Goal: Information Seeking & Learning: Learn about a topic

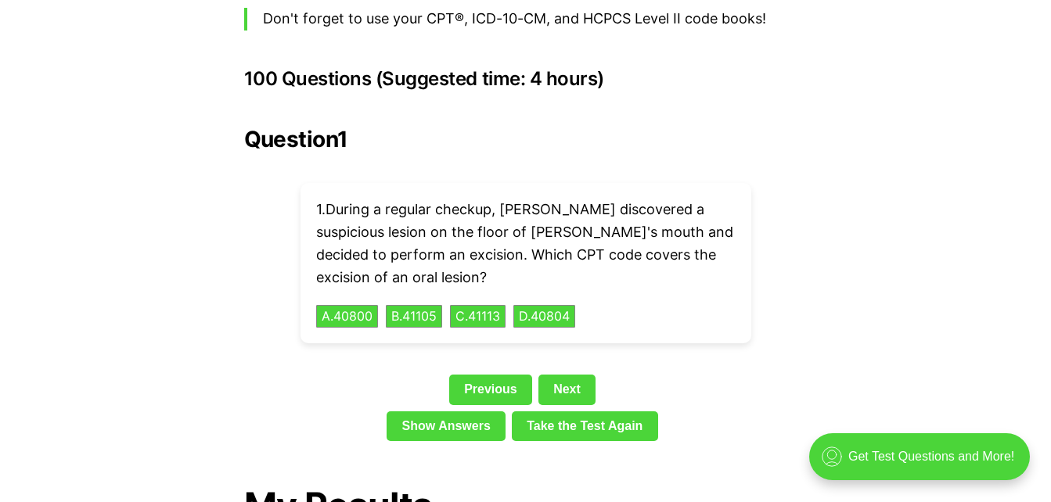
scroll to position [3476, 0]
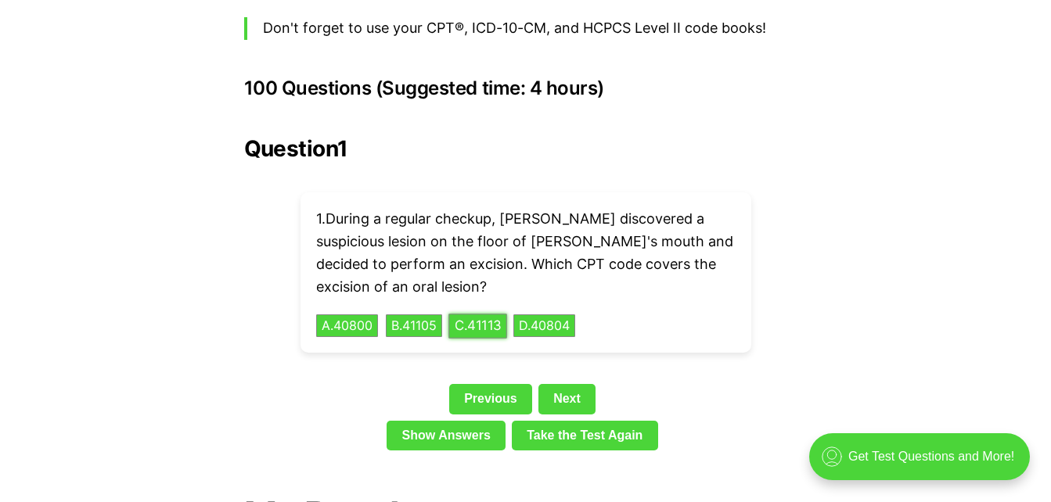
drag, startPoint x: 495, startPoint y: 304, endPoint x: 487, endPoint y: 296, distance: 11.6
click at [495, 314] on button "C . 41113" at bounding box center [477, 326] width 59 height 24
click at [487, 314] on button "C . 41113" at bounding box center [477, 326] width 59 height 24
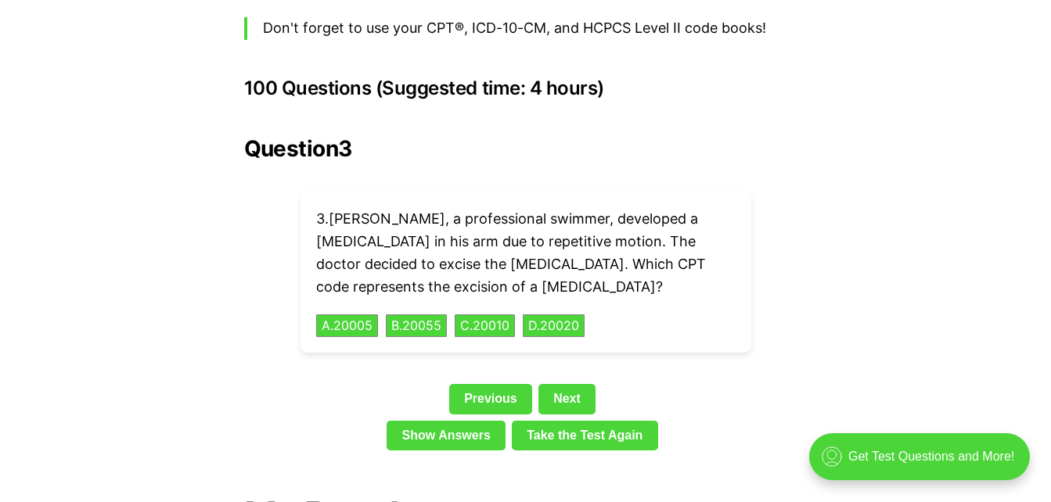
click at [488, 298] on div "3 . [PERSON_NAME], a professional swimmer, developed a [MEDICAL_DATA] in his ar…" at bounding box center [526, 273] width 451 height 160
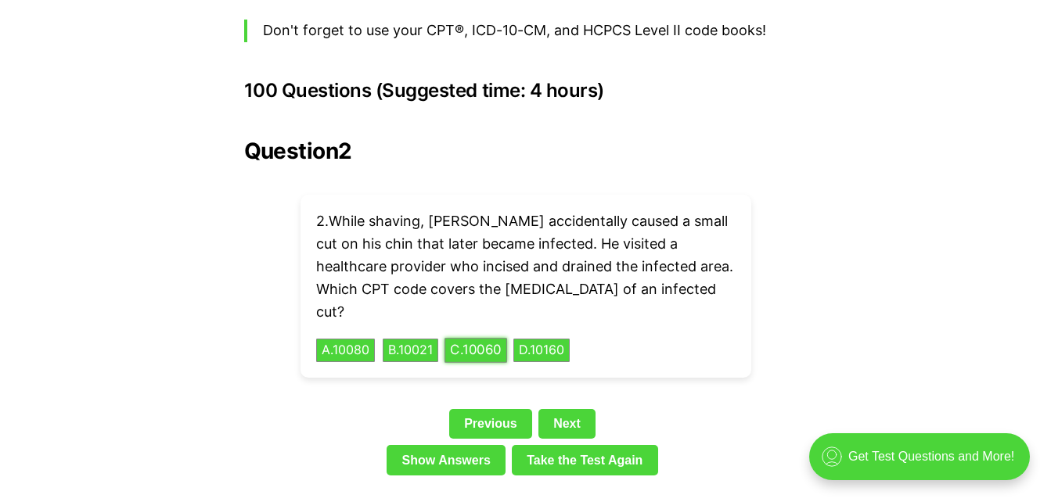
click at [495, 339] on button "C . 10060" at bounding box center [476, 351] width 63 height 24
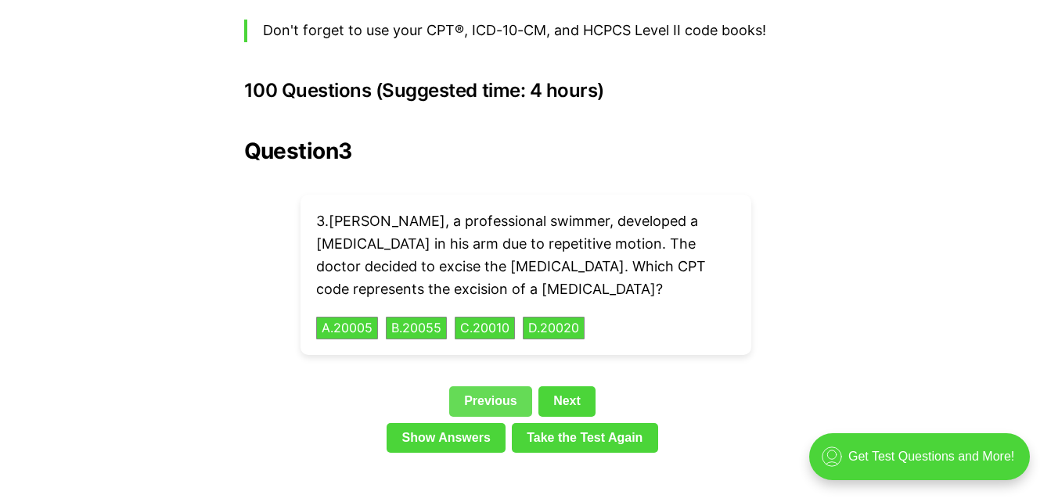
click at [484, 387] on link "Previous" at bounding box center [490, 402] width 83 height 30
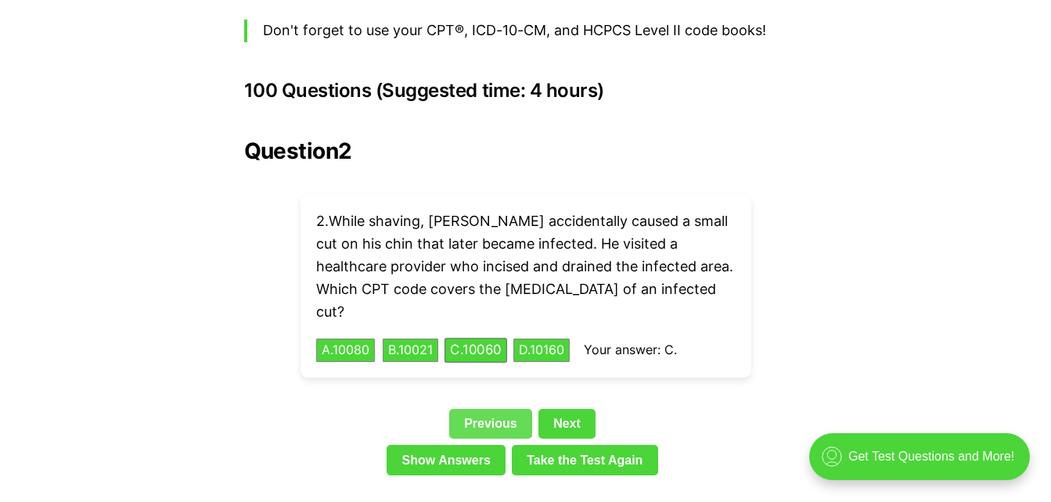
click at [484, 409] on link "Previous" at bounding box center [490, 424] width 83 height 30
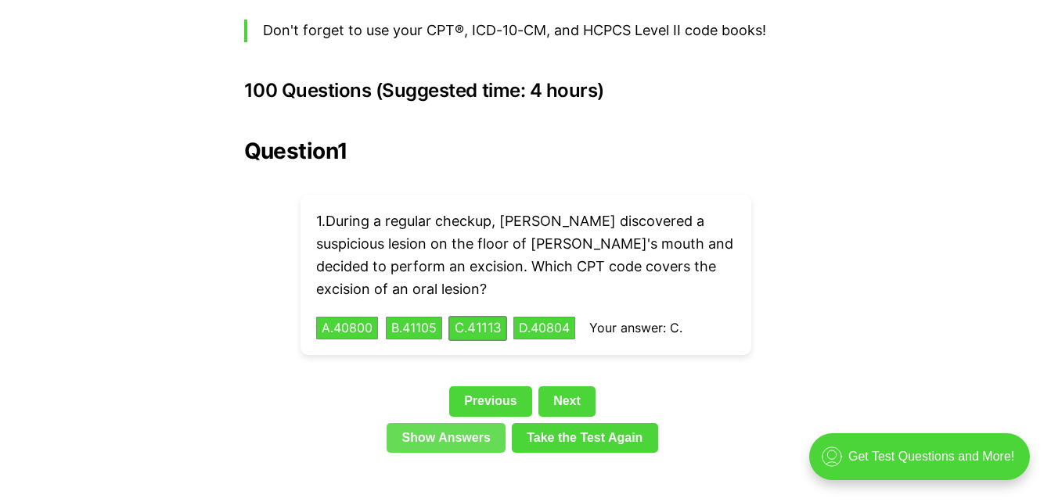
click at [463, 423] on link "Show Answers" at bounding box center [446, 438] width 119 height 30
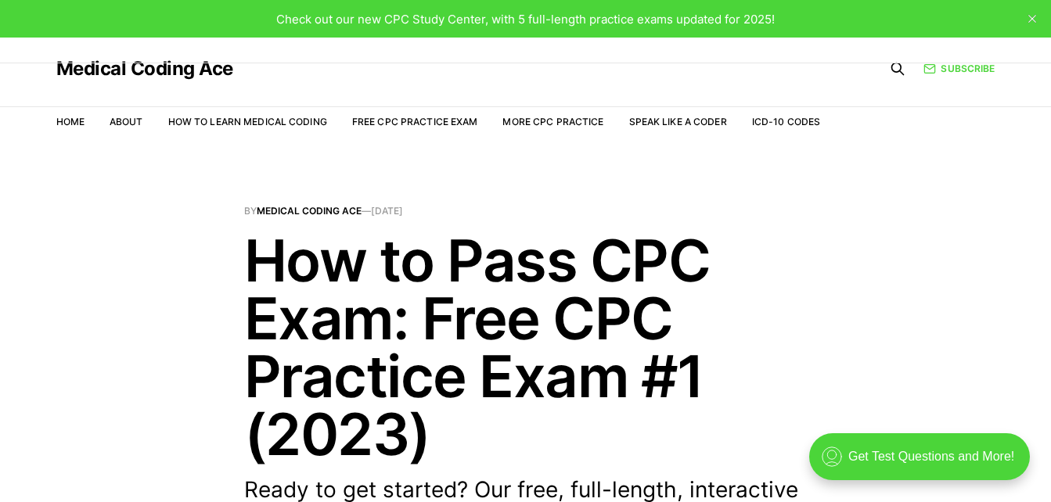
scroll to position [3474, 0]
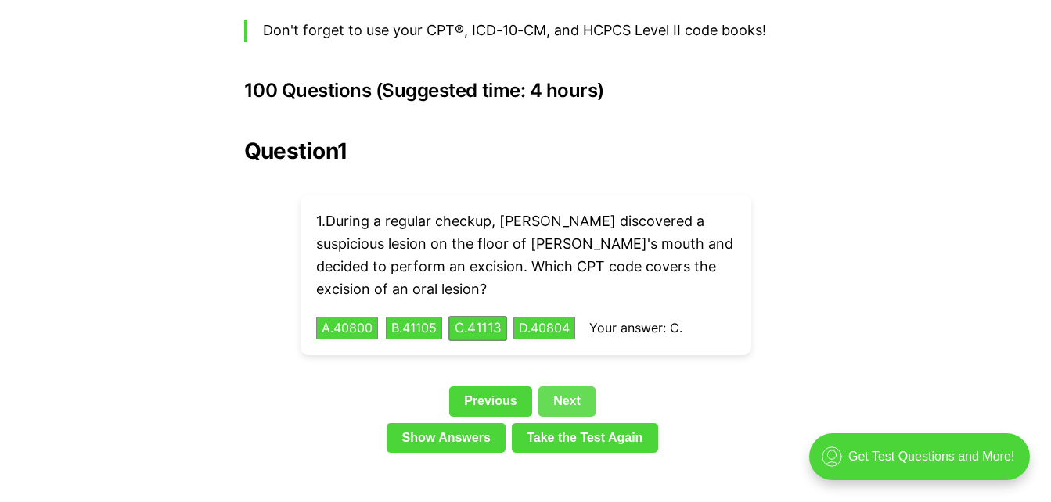
click at [567, 387] on link "Next" at bounding box center [566, 402] width 57 height 30
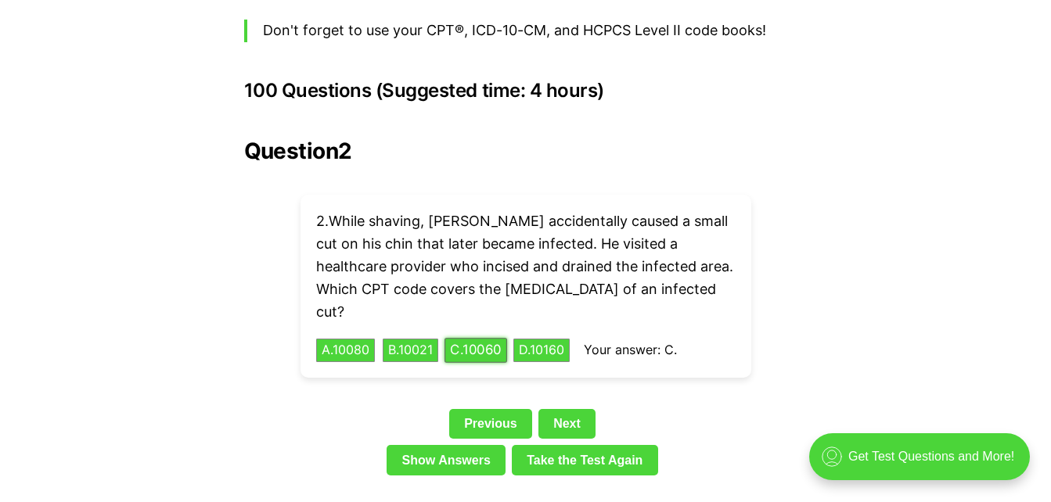
click at [506, 339] on button "C . 10060" at bounding box center [476, 351] width 63 height 24
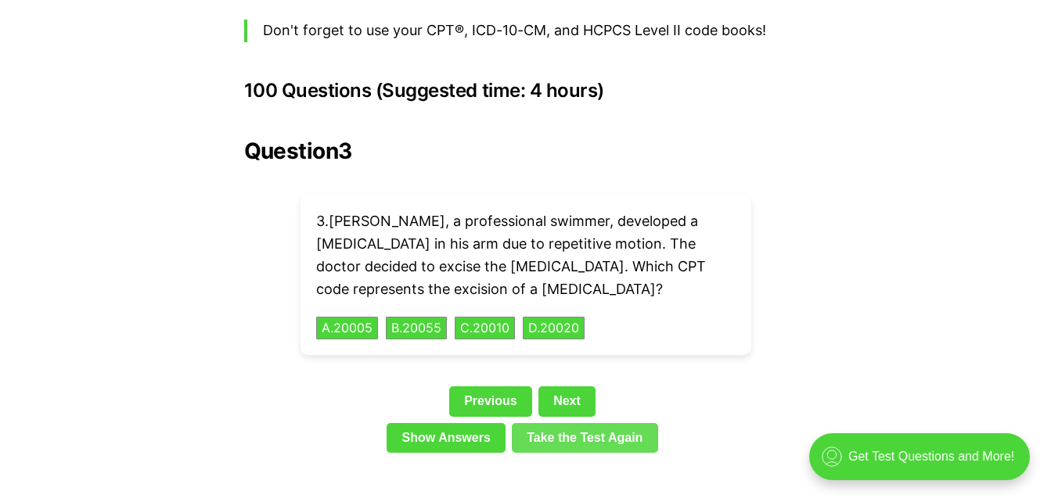
click at [567, 423] on link "Take the Test Again" at bounding box center [585, 438] width 146 height 30
